Goal: Entertainment & Leisure: Consume media (video, audio)

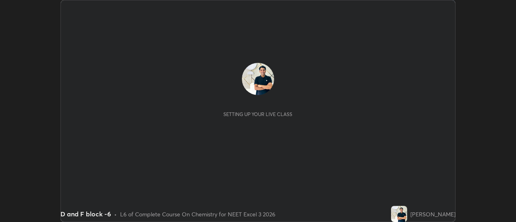
scroll to position [222, 516]
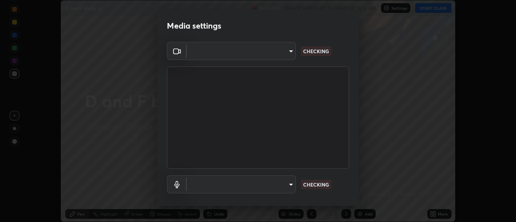
type input "cf8053163bb2f7d6ecf3d6bd7b4235d237b850a42bc303a0614f26eb784a67d0"
type input "communications"
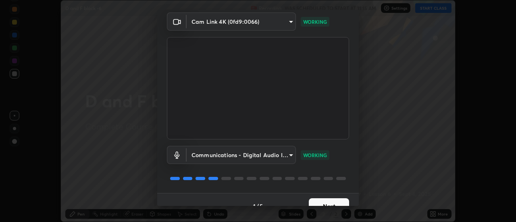
scroll to position [42, 0]
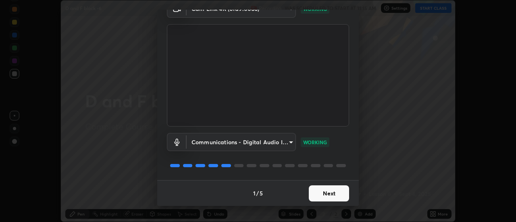
click at [335, 195] on button "Next" at bounding box center [329, 194] width 40 height 16
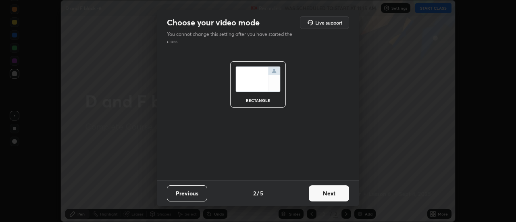
click at [335, 194] on button "Next" at bounding box center [329, 194] width 40 height 16
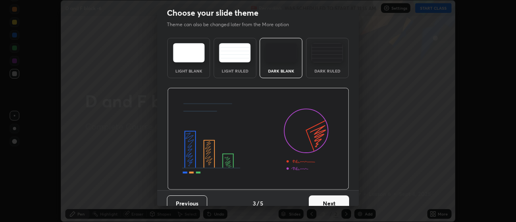
scroll to position [20, 0]
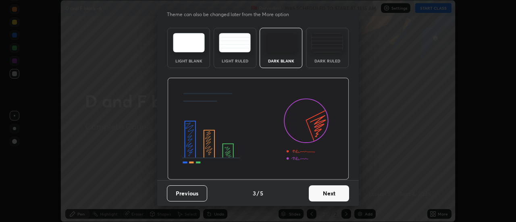
click at [338, 193] on button "Next" at bounding box center [329, 194] width 40 height 16
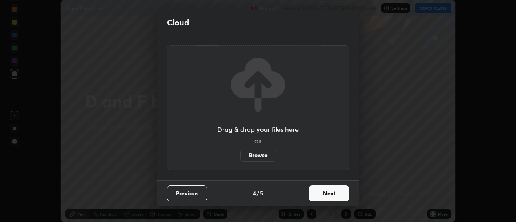
scroll to position [0, 0]
click at [338, 194] on button "Next" at bounding box center [329, 194] width 40 height 16
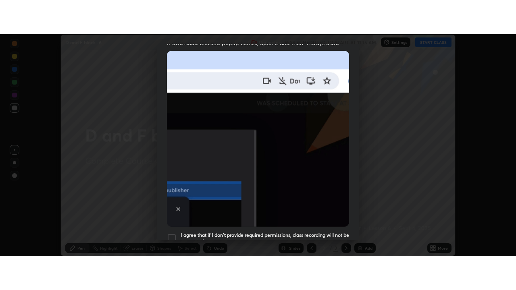
scroll to position [207, 0]
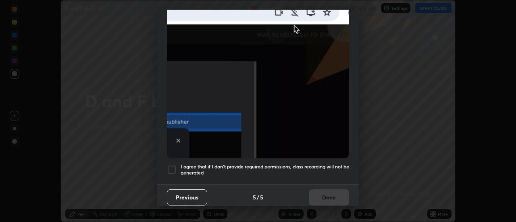
click at [331, 164] on h5 "I agree that if I don't provide required permissions, class recording will not …" at bounding box center [265, 170] width 169 height 13
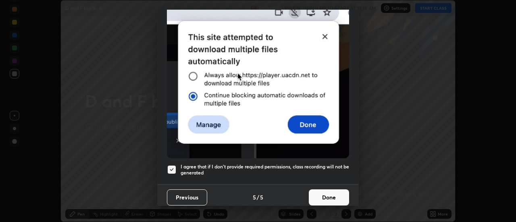
click at [331, 191] on button "Done" at bounding box center [329, 198] width 40 height 16
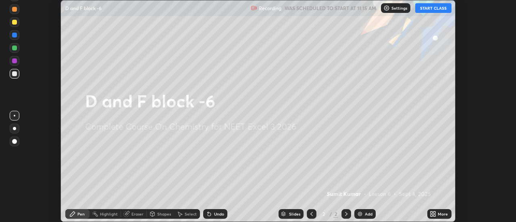
click at [434, 215] on icon at bounding box center [435, 216] width 2 height 2
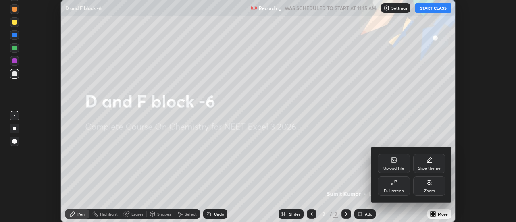
click at [402, 187] on div "Full screen" at bounding box center [394, 186] width 32 height 19
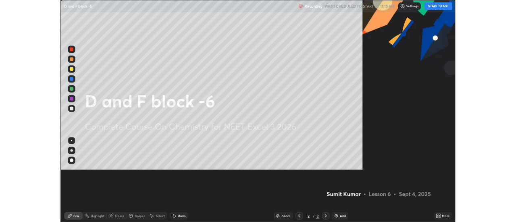
scroll to position [290, 516]
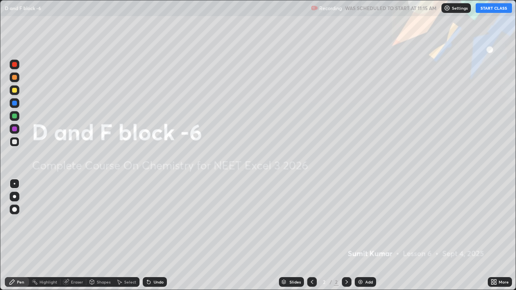
click at [488, 11] on button "START CLASS" at bounding box center [494, 8] width 36 height 10
click at [362, 222] on img at bounding box center [360, 282] width 6 height 6
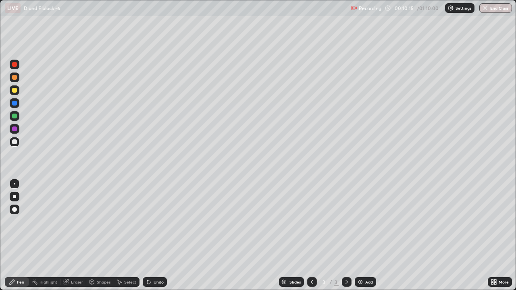
click at [155, 222] on div "Undo" at bounding box center [159, 282] width 10 height 4
click at [156, 222] on div "Undo" at bounding box center [159, 282] width 10 height 4
click at [358, 222] on img at bounding box center [360, 282] width 6 height 6
click at [152, 222] on div "Undo" at bounding box center [155, 282] width 24 height 10
click at [154, 222] on div "Undo" at bounding box center [159, 282] width 10 height 4
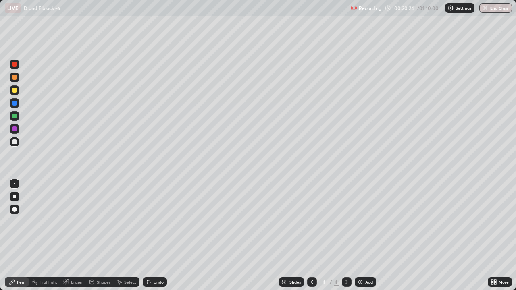
click at [156, 222] on div "Undo" at bounding box center [159, 282] width 10 height 4
click at [92, 222] on icon at bounding box center [92, 283] width 0 height 3
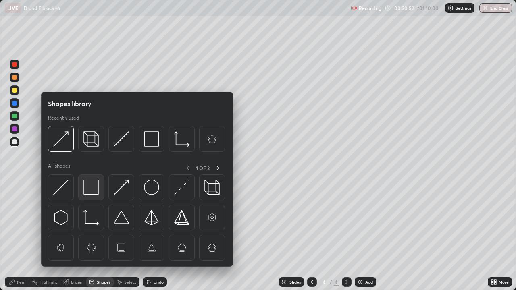
click at [92, 191] on img at bounding box center [90, 187] width 15 height 15
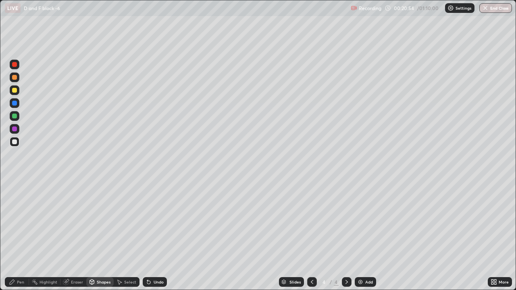
click at [16, 91] on div at bounding box center [14, 90] width 5 height 5
click at [98, 222] on div "Shapes" at bounding box center [99, 282] width 27 height 10
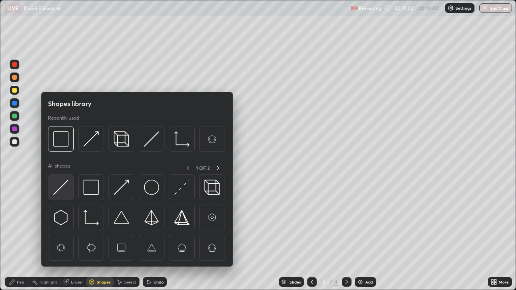
click at [65, 186] on img at bounding box center [60, 187] width 15 height 15
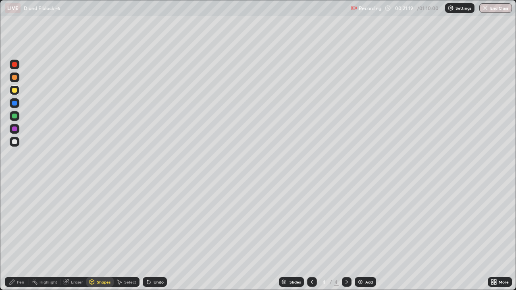
click at [149, 222] on icon at bounding box center [148, 282] width 3 height 3
click at [150, 222] on icon at bounding box center [149, 282] width 6 height 6
click at [148, 222] on icon at bounding box center [148, 282] width 3 height 3
click at [94, 222] on icon at bounding box center [92, 282] width 6 height 6
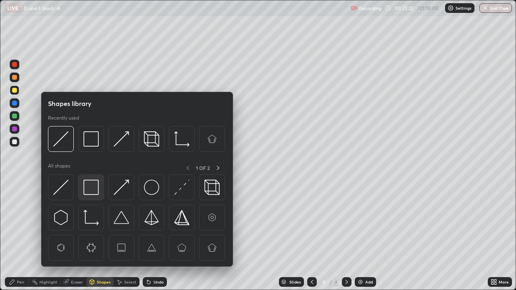
click at [89, 187] on img at bounding box center [90, 187] width 15 height 15
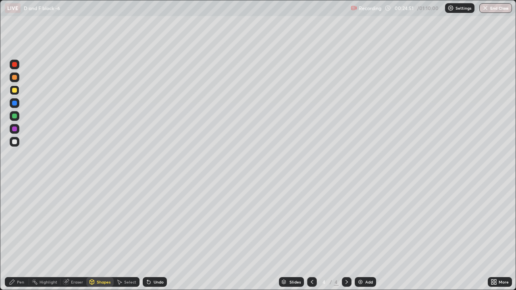
click at [17, 222] on div "Pen" at bounding box center [20, 282] width 7 height 4
click at [361, 222] on img at bounding box center [360, 282] width 6 height 6
click at [156, 222] on div "Undo" at bounding box center [159, 282] width 10 height 4
click at [359, 222] on img at bounding box center [360, 282] width 6 height 6
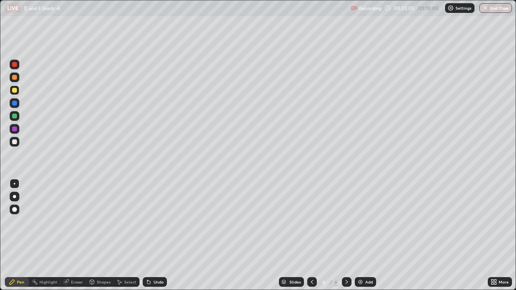
click at [150, 222] on icon at bounding box center [149, 282] width 6 height 6
click at [149, 222] on icon at bounding box center [148, 282] width 3 height 3
click at [151, 222] on div "Undo" at bounding box center [155, 282] width 24 height 10
click at [155, 222] on div "Undo" at bounding box center [159, 282] width 10 height 4
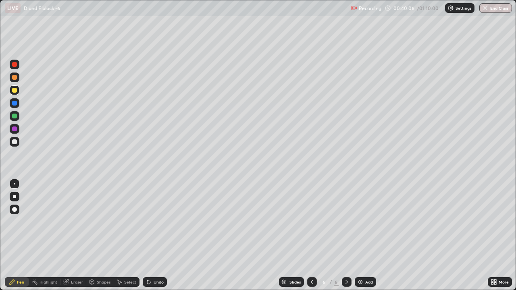
click at [361, 222] on img at bounding box center [360, 282] width 6 height 6
click at [362, 222] on img at bounding box center [360, 282] width 6 height 6
click at [154, 222] on div "Undo" at bounding box center [159, 282] width 10 height 4
click at [152, 222] on div "Undo" at bounding box center [155, 282] width 24 height 10
click at [157, 222] on div "Undo" at bounding box center [159, 282] width 10 height 4
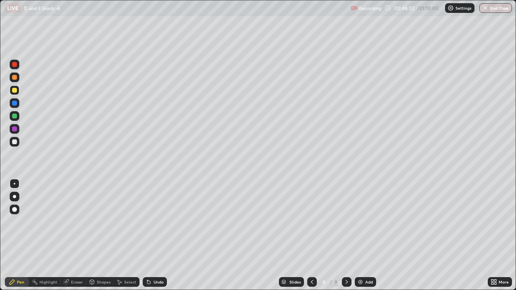
click at [316, 222] on div at bounding box center [312, 282] width 10 height 16
click at [346, 222] on icon at bounding box center [347, 282] width 6 height 6
click at [315, 222] on div at bounding box center [312, 282] width 10 height 10
click at [349, 222] on div at bounding box center [347, 282] width 10 height 10
click at [360, 222] on img at bounding box center [360, 282] width 6 height 6
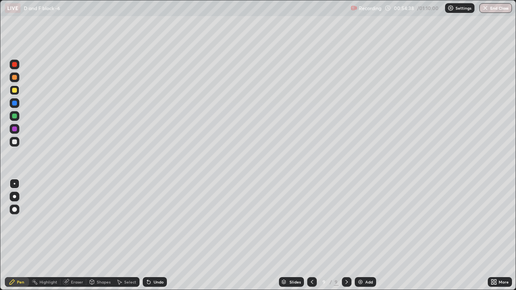
click at [157, 222] on div "Undo" at bounding box center [159, 282] width 10 height 4
click at [71, 222] on div "Eraser" at bounding box center [77, 282] width 12 height 4
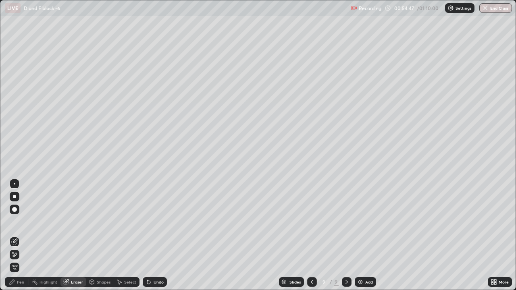
click at [21, 222] on div "Pen" at bounding box center [20, 282] width 7 height 4
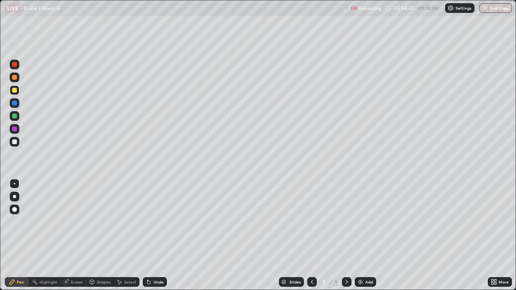
click at [73, 222] on div "Eraser" at bounding box center [77, 282] width 12 height 4
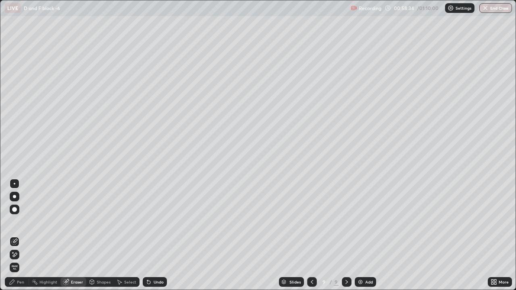
click at [14, 222] on icon at bounding box center [15, 255] width 4 height 4
click at [15, 222] on icon at bounding box center [12, 282] width 6 height 6
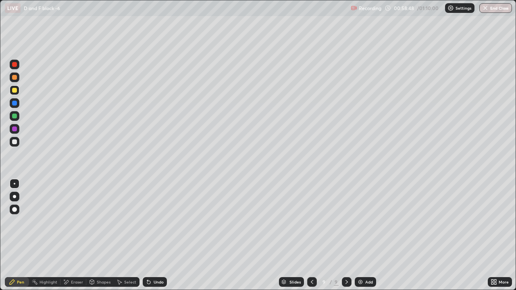
click at [68, 222] on div "Eraser" at bounding box center [74, 282] width 26 height 10
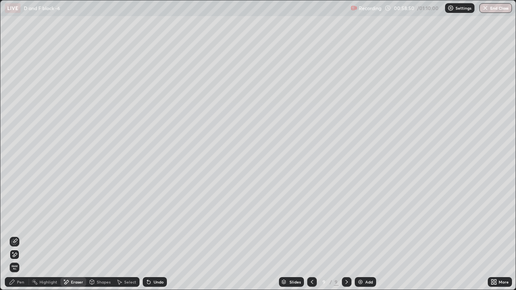
click at [17, 222] on div "Pen" at bounding box center [20, 282] width 7 height 4
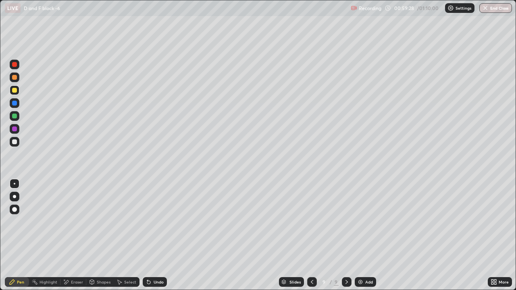
click at [16, 144] on div at bounding box center [14, 142] width 5 height 5
click at [149, 222] on icon at bounding box center [148, 282] width 3 height 3
click at [156, 222] on div "Undo" at bounding box center [159, 282] width 10 height 4
click at [147, 222] on icon at bounding box center [148, 282] width 3 height 3
click at [148, 222] on icon at bounding box center [148, 282] width 3 height 3
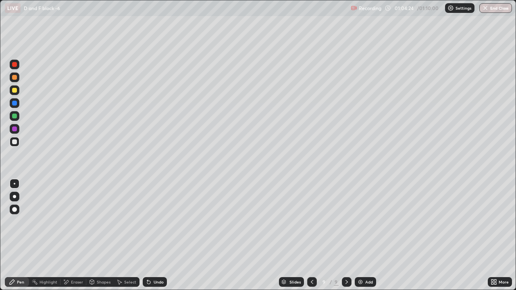
click at [151, 222] on div "Undo" at bounding box center [155, 282] width 24 height 10
click at [16, 91] on div at bounding box center [14, 90] width 5 height 5
click at [150, 222] on icon at bounding box center [149, 282] width 6 height 6
click at [150, 222] on div "Undo" at bounding box center [155, 282] width 24 height 10
click at [159, 222] on div "Undo" at bounding box center [159, 282] width 10 height 4
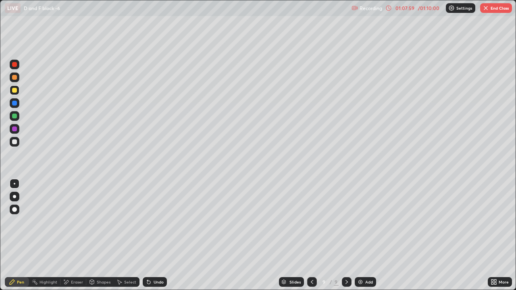
click at [146, 222] on div "Undo" at bounding box center [155, 282] width 24 height 10
click at [145, 222] on div "Undo" at bounding box center [155, 282] width 24 height 10
click at [146, 222] on div "Undo" at bounding box center [155, 282] width 24 height 10
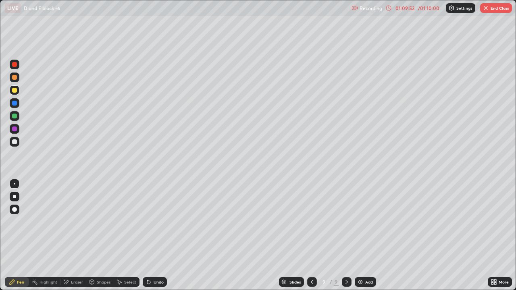
click at [145, 222] on div "Undo" at bounding box center [155, 282] width 24 height 10
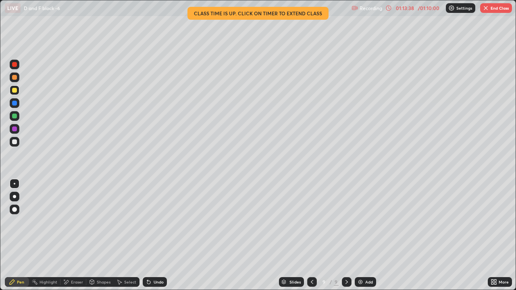
click at [494, 10] on button "End Class" at bounding box center [496, 8] width 32 height 10
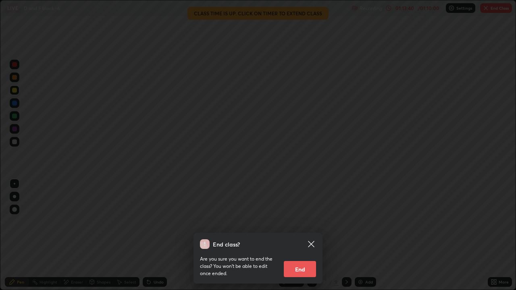
click at [297, 222] on button "End" at bounding box center [300, 269] width 32 height 16
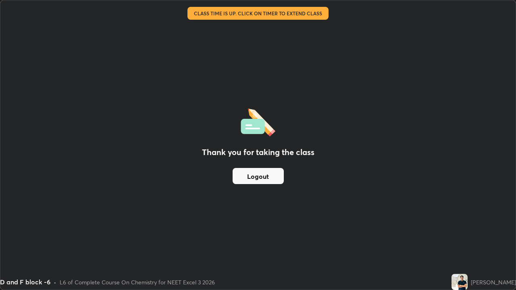
click at [267, 179] on button "Logout" at bounding box center [258, 176] width 51 height 16
click at [271, 179] on button "Logout" at bounding box center [258, 176] width 51 height 16
click at [268, 179] on button "Logout" at bounding box center [258, 176] width 51 height 16
click at [269, 177] on button "Logout" at bounding box center [258, 176] width 51 height 16
click at [271, 177] on button "Logout" at bounding box center [258, 176] width 51 height 16
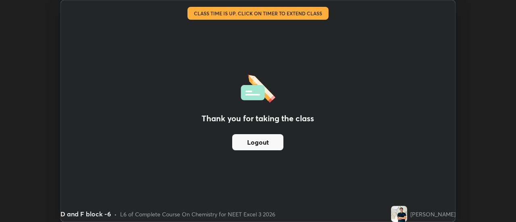
scroll to position [40112, 39818]
